Goal: Task Accomplishment & Management: Manage account settings

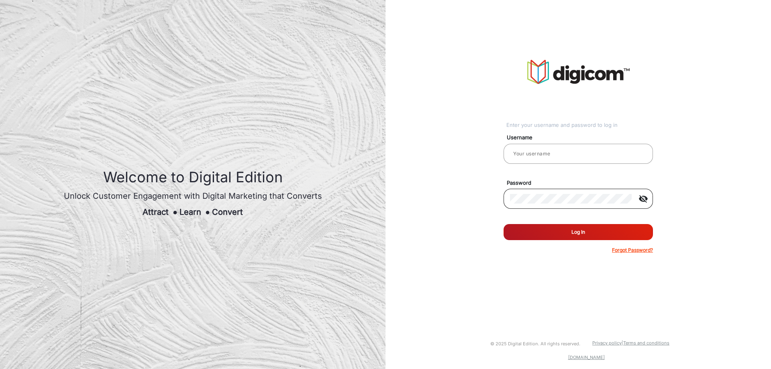
type input "[PERSON_NAME]"
click at [646, 197] on mat-icon "visibility_off" at bounding box center [643, 199] width 19 height 10
click at [607, 236] on button "Log In" at bounding box center [577, 232] width 149 height 16
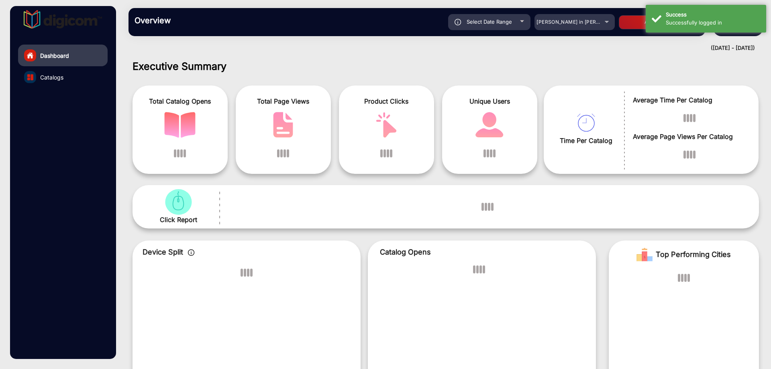
scroll to position [6, 0]
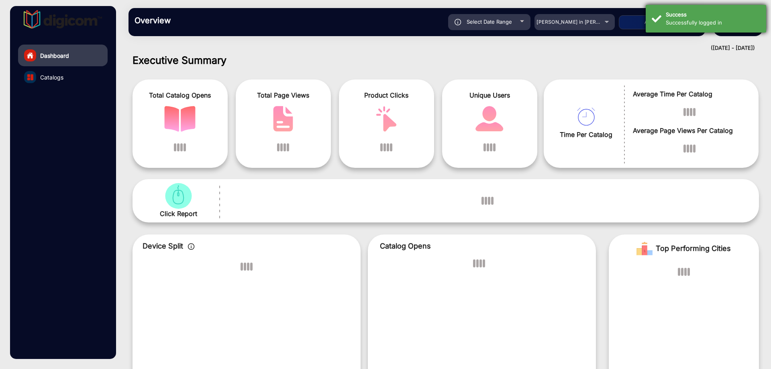
drag, startPoint x: 703, startPoint y: 9, endPoint x: 707, endPoint y: 11, distance: 4.3
click at [706, 9] on div "Success Successfully logged in" at bounding box center [706, 19] width 120 height 28
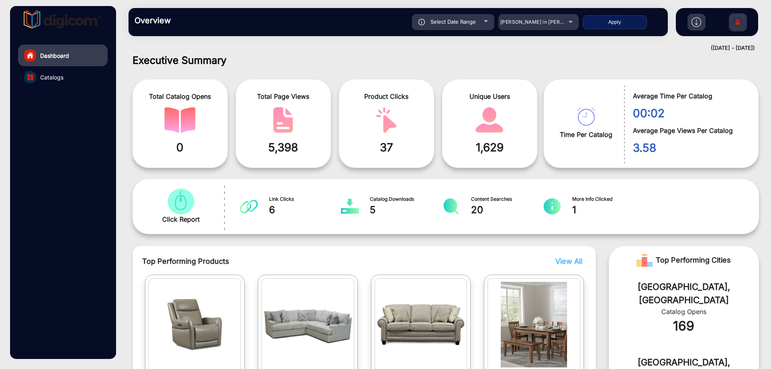
click at [735, 28] on img at bounding box center [737, 23] width 17 height 28
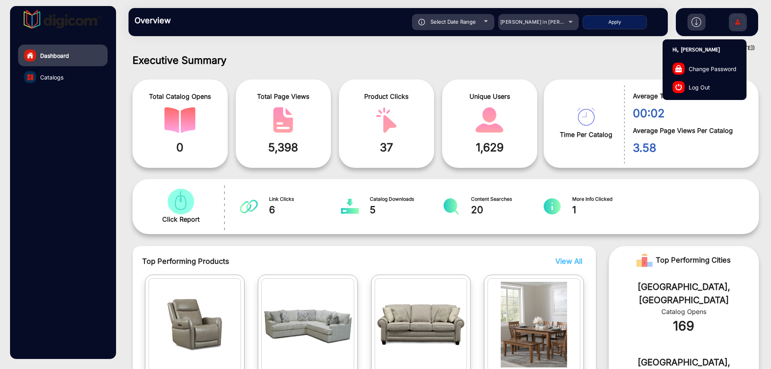
click at [707, 85] on span "Log Out" at bounding box center [699, 87] width 21 height 8
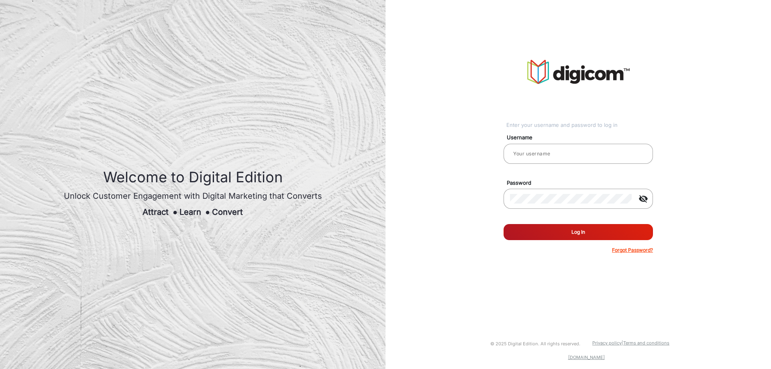
type input "[PERSON_NAME]"
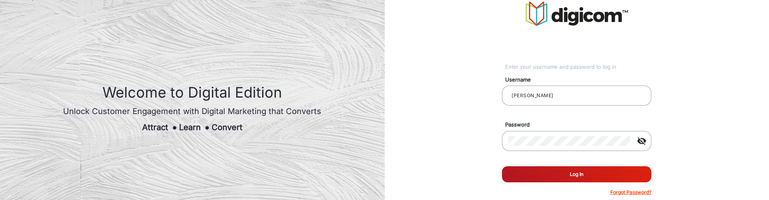
click at [591, 168] on button "Log In" at bounding box center [576, 174] width 149 height 16
click at [603, 179] on button "Log In" at bounding box center [576, 174] width 149 height 16
click at [602, 174] on button "Log In" at bounding box center [576, 174] width 149 height 16
drag, startPoint x: 601, startPoint y: 173, endPoint x: 602, endPoint y: 167, distance: 5.7
click at [602, 169] on button "Log In" at bounding box center [576, 174] width 149 height 16
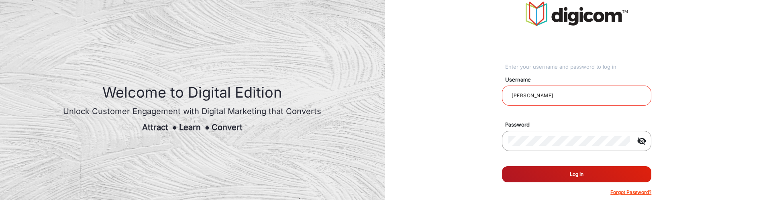
click at [602, 167] on button "Log In" at bounding box center [576, 174] width 149 height 16
click at [607, 165] on form "Username Benjamin Password visibility_off Remember me Log In Forgot Password?" at bounding box center [576, 133] width 149 height 125
click at [607, 167] on button "Log In" at bounding box center [576, 174] width 149 height 16
click at [588, 175] on button "Log In" at bounding box center [576, 174] width 149 height 16
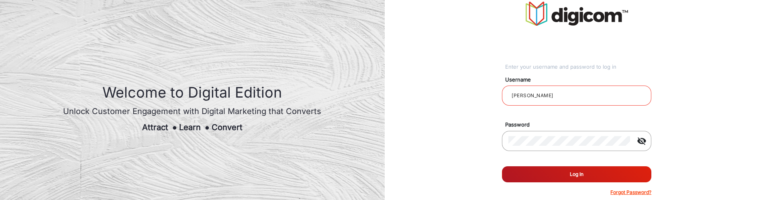
click at [586, 176] on button "Log In" at bounding box center [576, 174] width 149 height 16
drag, startPoint x: 588, startPoint y: 173, endPoint x: 593, endPoint y: 161, distance: 13.6
click at [589, 169] on button "Log In" at bounding box center [576, 174] width 149 height 16
click at [594, 161] on form "Username Benjamin Password visibility_off Remember me Log In Forgot Password?" at bounding box center [576, 133] width 149 height 125
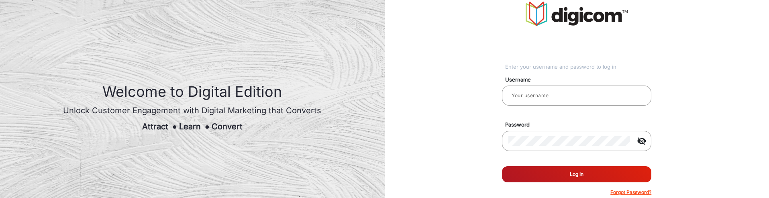
type input "[PERSON_NAME]"
click at [551, 170] on button "Log In" at bounding box center [576, 174] width 149 height 16
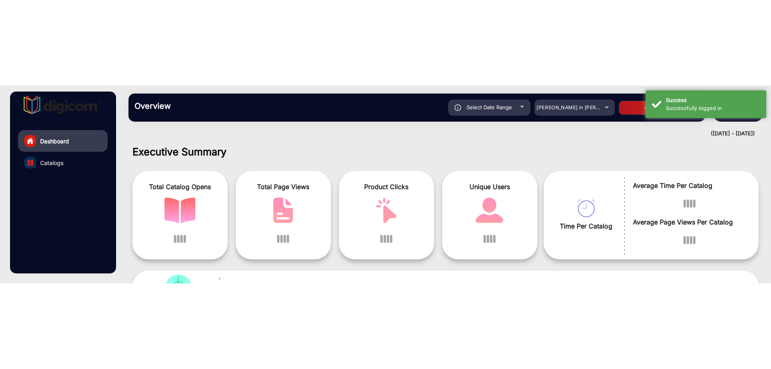
scroll to position [6, 0]
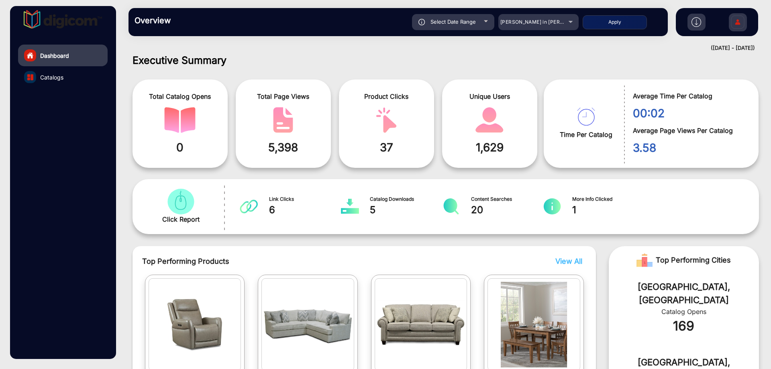
click at [742, 20] on img at bounding box center [737, 23] width 17 height 28
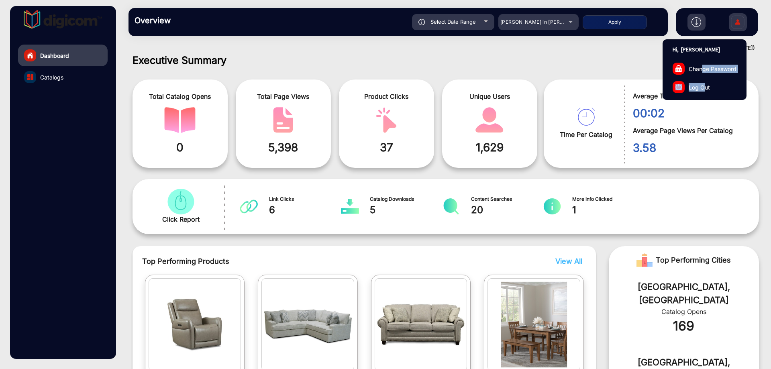
click at [704, 78] on div "Hi, Benjamin Change Password Log Out" at bounding box center [704, 69] width 84 height 61
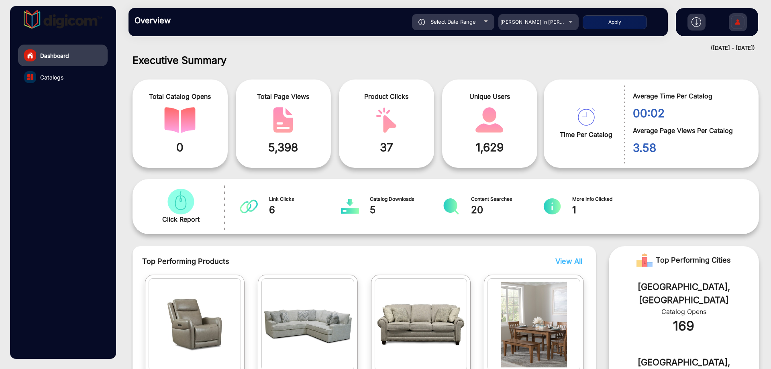
click at [738, 27] on img at bounding box center [737, 23] width 17 height 28
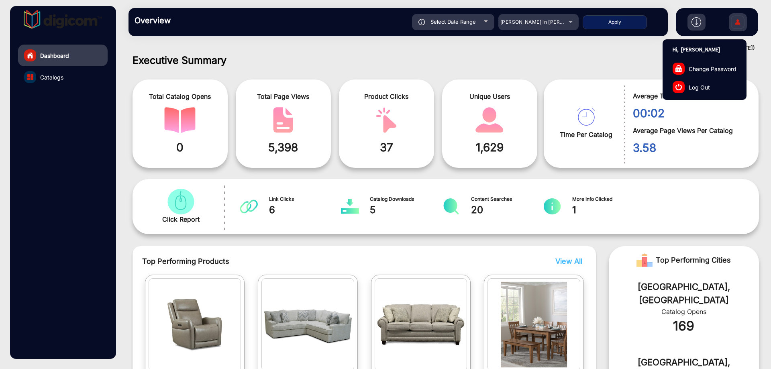
click at [711, 89] on link "Log Out" at bounding box center [704, 87] width 83 height 18
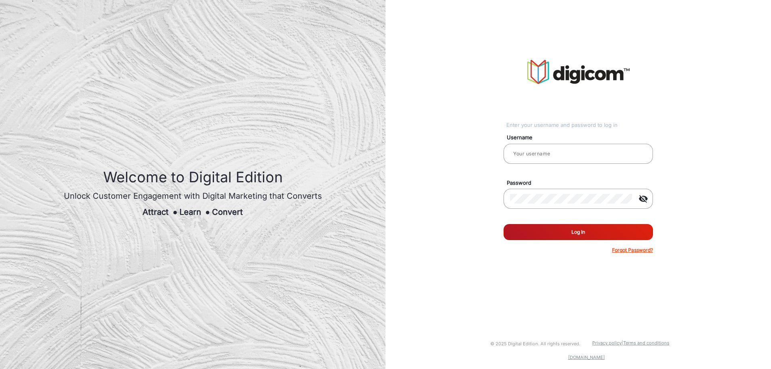
type input "[PERSON_NAME]"
